Goal: Information Seeking & Learning: Learn about a topic

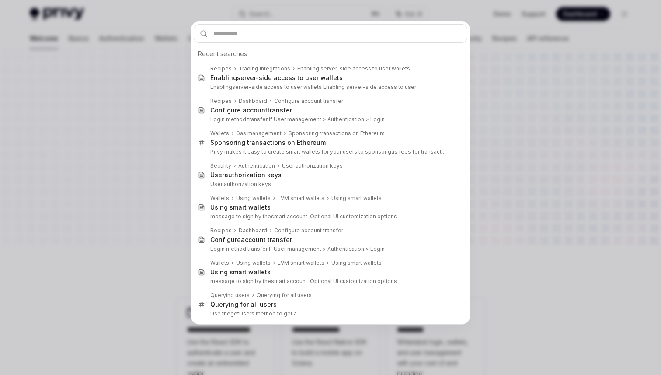
click at [33, 43] on div "Recent searches Recipes Trading integrations Enabling server-side access to use…" at bounding box center [330, 187] width 661 height 375
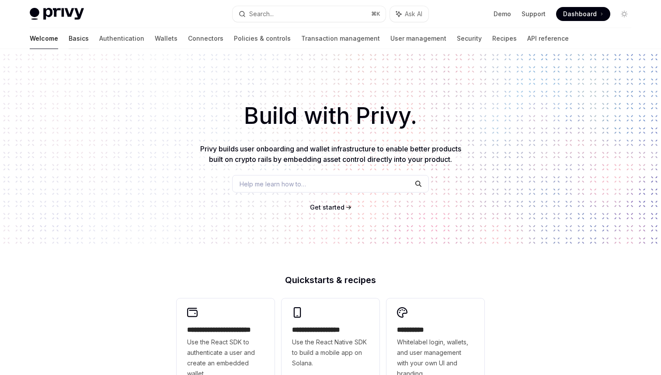
click at [69, 38] on link "Basics" at bounding box center [79, 38] width 20 height 21
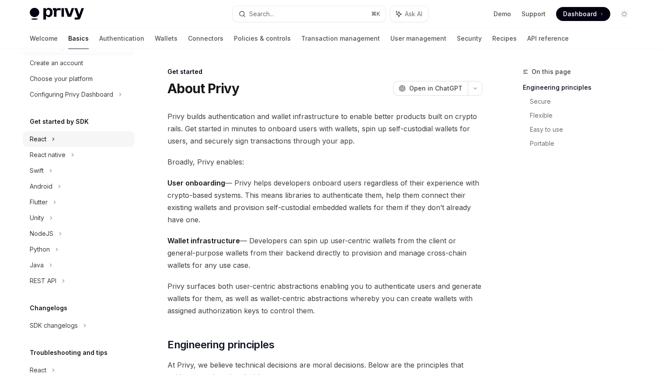
scroll to position [49, 0]
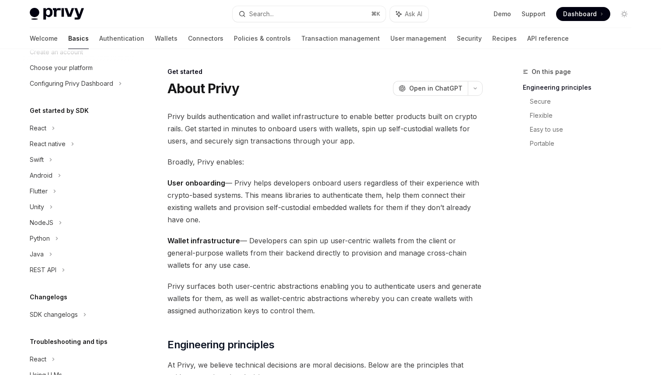
click at [38, 10] on img at bounding box center [57, 14] width 54 height 12
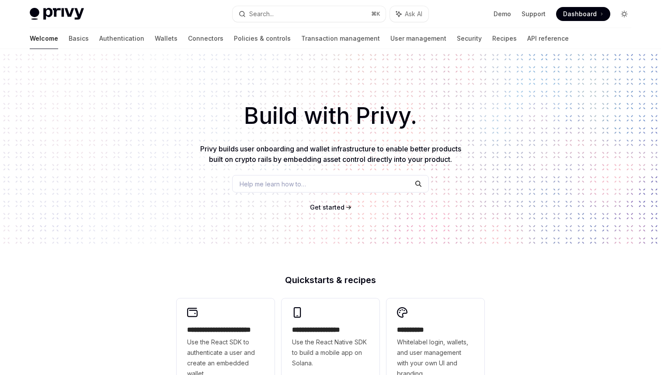
click at [621, 12] on icon "Toggle dark mode" at bounding box center [624, 13] width 7 height 7
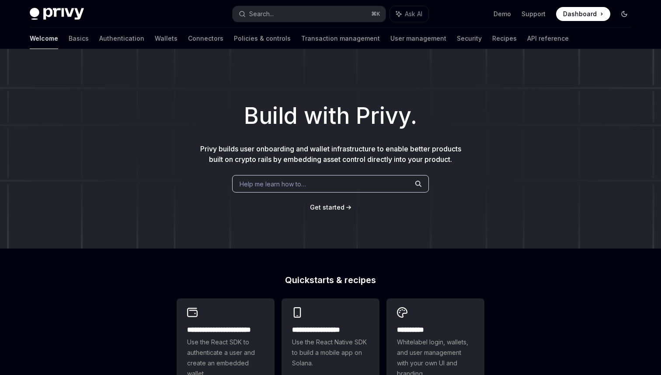
click at [621, 12] on icon "Toggle dark mode" at bounding box center [624, 13] width 7 height 7
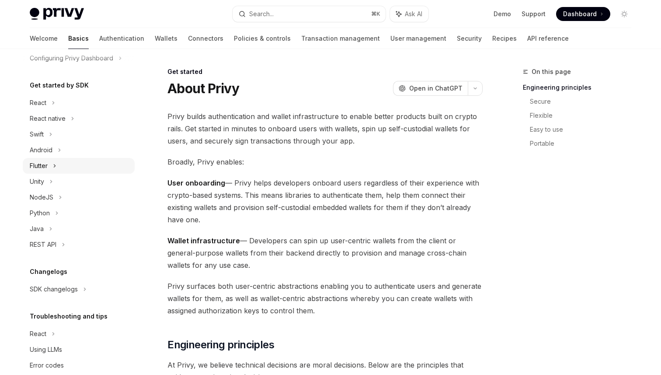
scroll to position [78, 0]
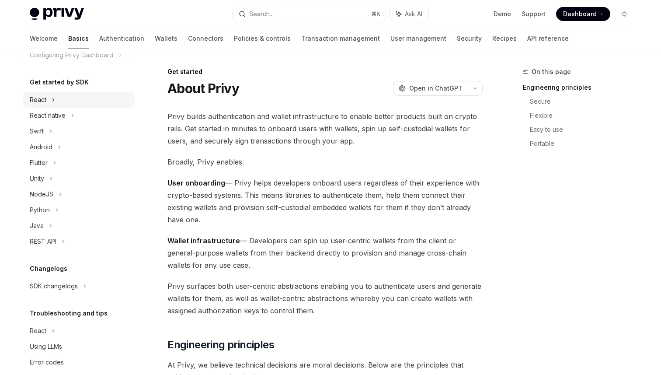
click at [34, 103] on div "React" at bounding box center [38, 99] width 17 height 10
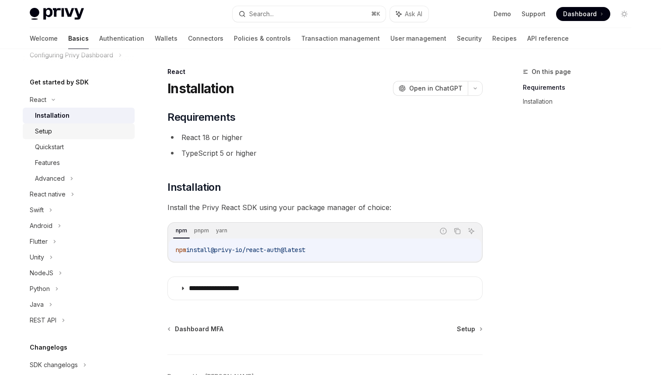
click at [73, 130] on div "Setup" at bounding box center [82, 131] width 94 height 10
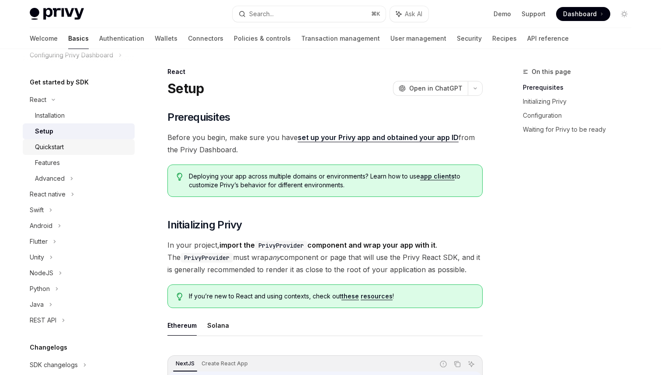
click at [75, 140] on link "Quickstart" at bounding box center [79, 147] width 112 height 16
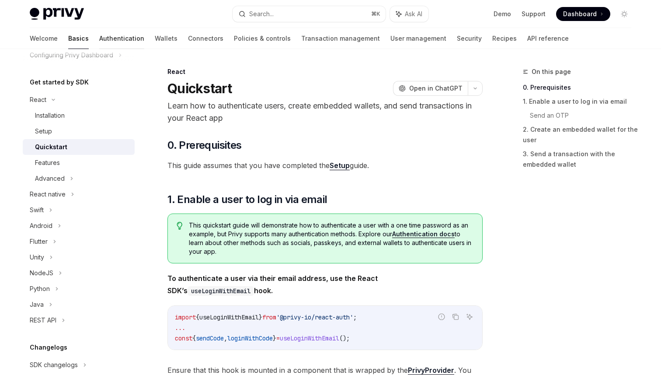
click at [99, 31] on link "Authentication" at bounding box center [121, 38] width 45 height 21
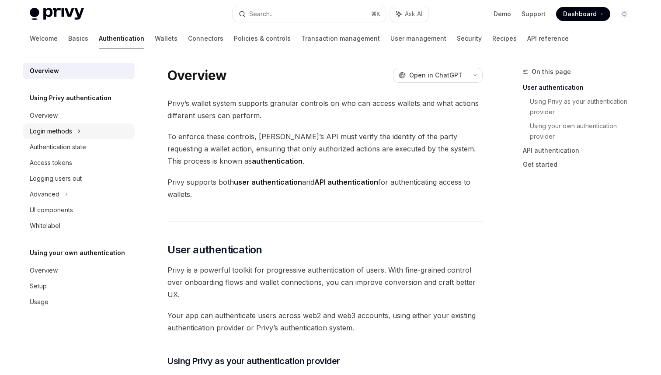
click at [58, 126] on div "Login methods" at bounding box center [51, 131] width 42 height 10
type textarea "*"
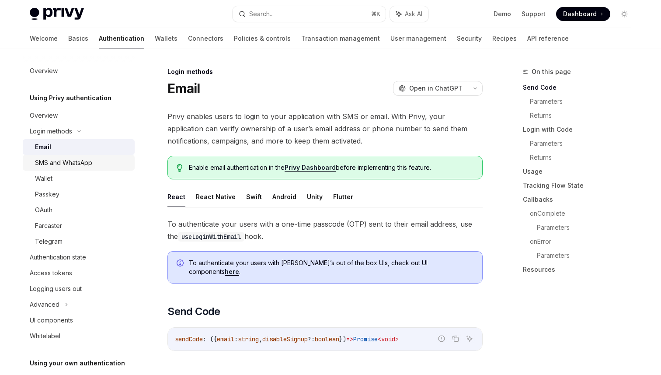
scroll to position [55, 0]
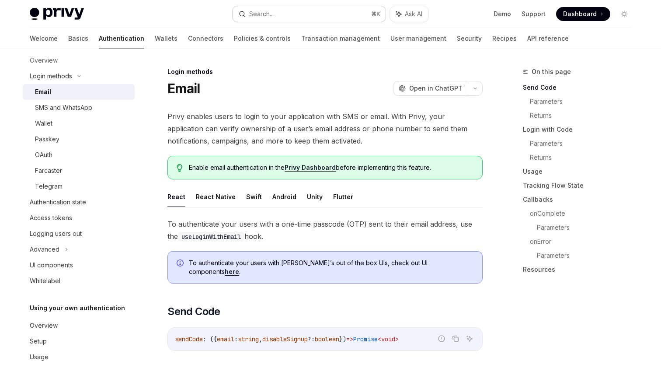
click at [265, 17] on div "Search..." at bounding box center [261, 14] width 24 height 10
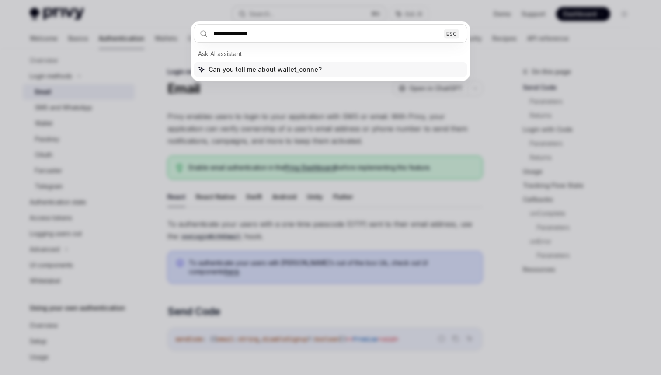
type input "**********"
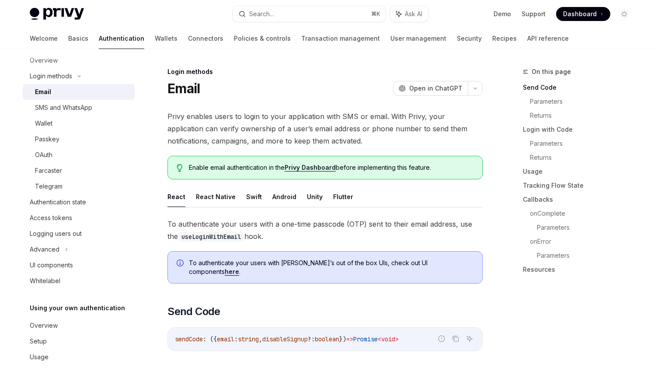
type textarea "*"
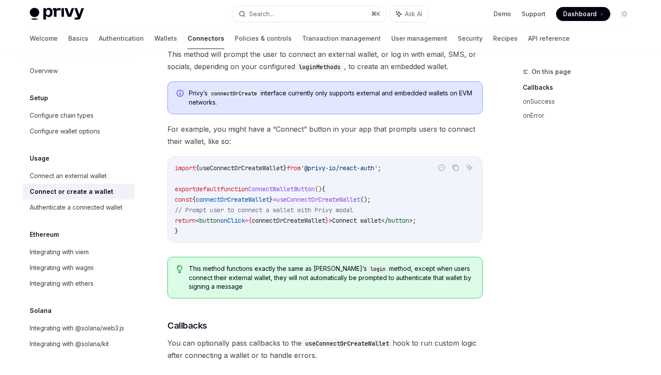
scroll to position [213, 0]
